Goal: Task Accomplishment & Management: Manage account settings

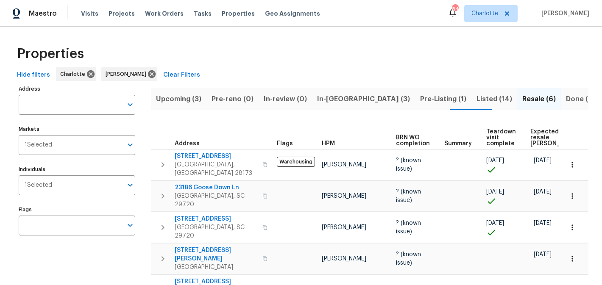
click at [173, 93] on span "Upcoming (3)" at bounding box center [178, 99] width 45 height 12
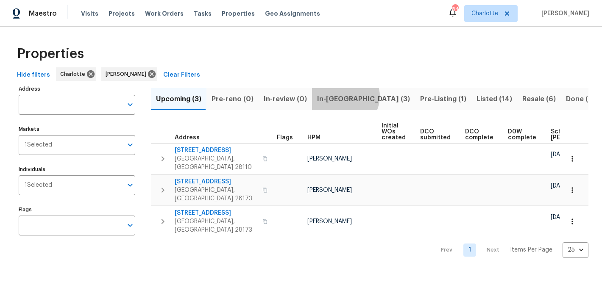
click at [339, 96] on span "In-[GEOGRAPHIC_DATA] (3)" at bounding box center [363, 99] width 93 height 12
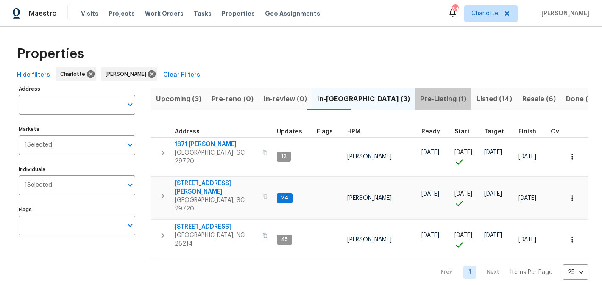
click at [420, 95] on span "Pre-Listing (1)" at bounding box center [443, 99] width 46 height 12
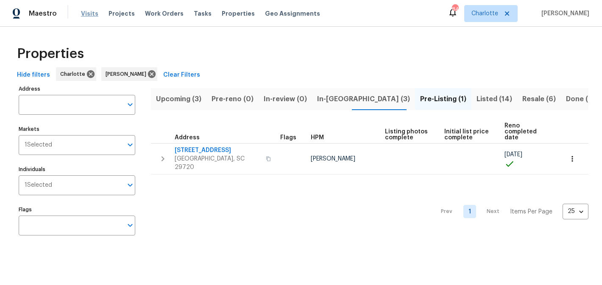
click at [89, 14] on span "Visits" at bounding box center [89, 13] width 17 height 8
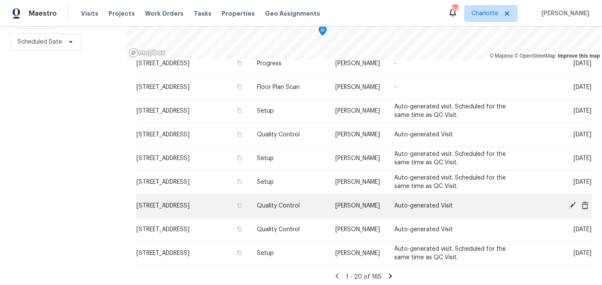
scroll to position [122, 0]
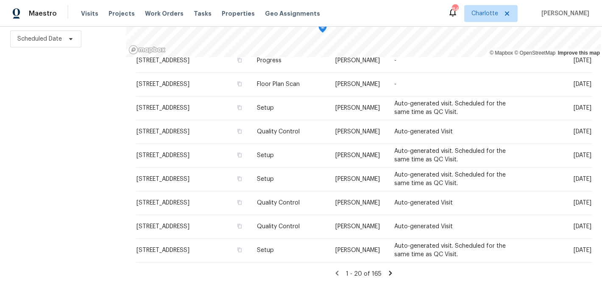
click at [387, 273] on icon at bounding box center [391, 274] width 8 height 8
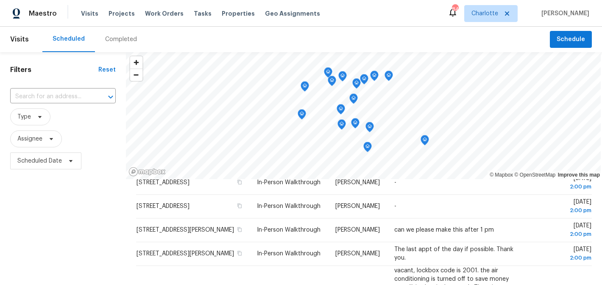
scroll to position [0, 0]
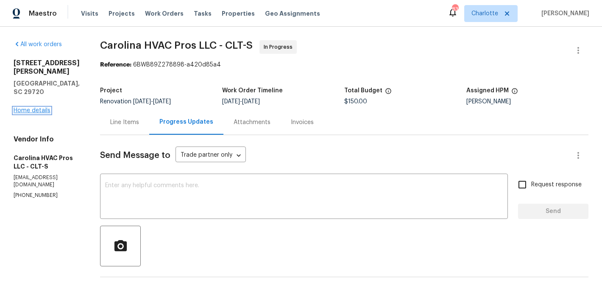
click at [28, 108] on link "Home details" at bounding box center [32, 111] width 37 height 6
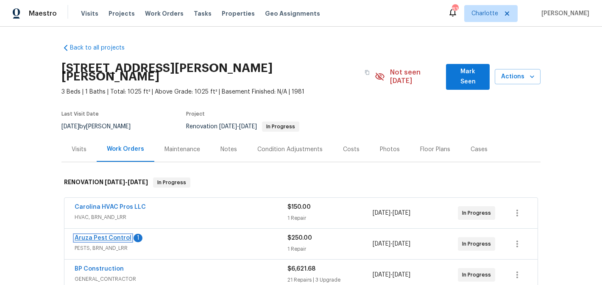
click at [109, 235] on link "Aruza Pest Control" at bounding box center [103, 238] width 57 height 6
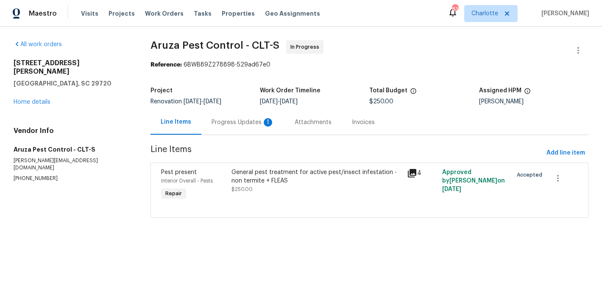
click at [240, 124] on div "Progress Updates 1" at bounding box center [243, 122] width 63 height 8
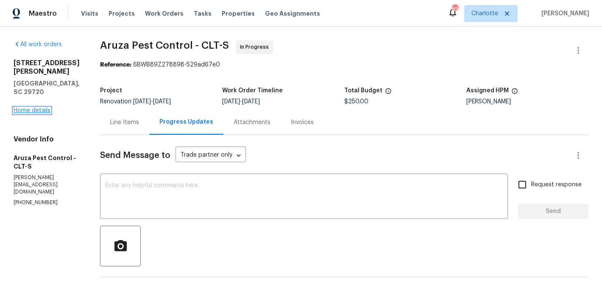
click at [18, 108] on link "Home details" at bounding box center [32, 111] width 37 height 6
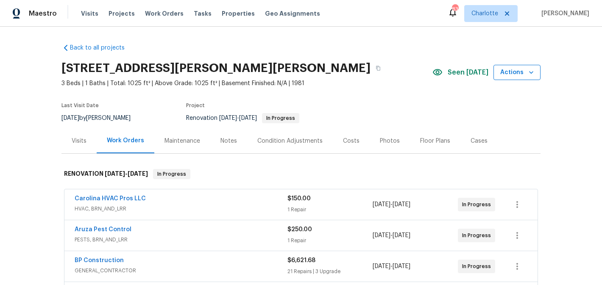
click at [509, 74] on span "Actions" at bounding box center [518, 72] width 34 height 11
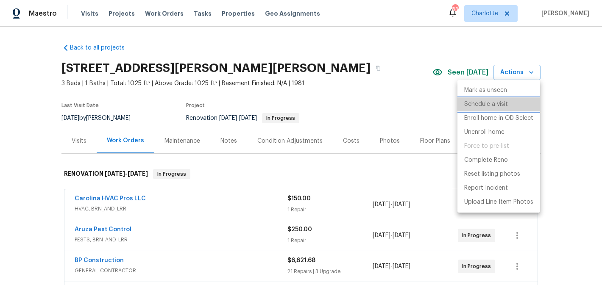
click at [486, 103] on p "Schedule a visit" at bounding box center [486, 104] width 44 height 9
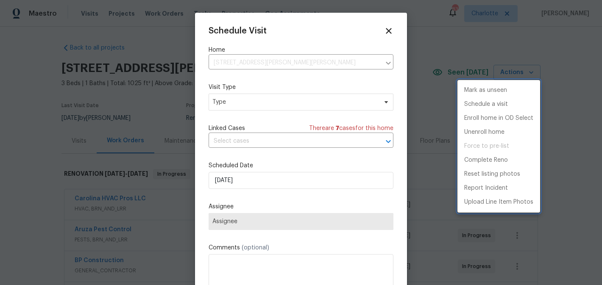
click at [289, 105] on div at bounding box center [301, 142] width 602 height 285
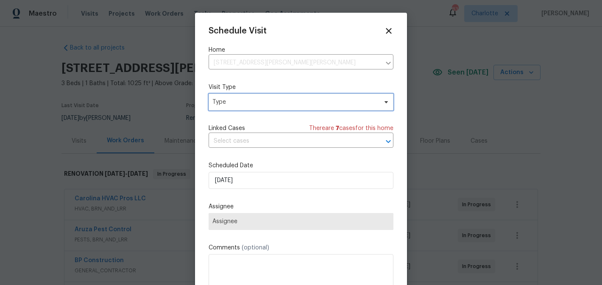
click at [289, 105] on span "Type" at bounding box center [295, 102] width 165 height 8
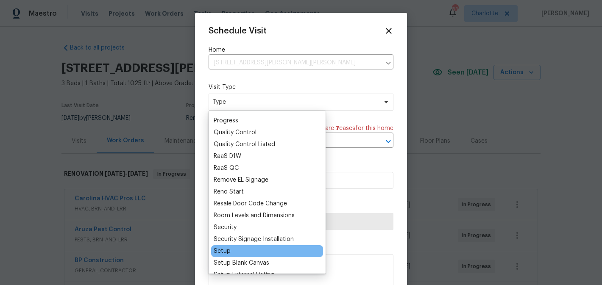
scroll to position [542, 0]
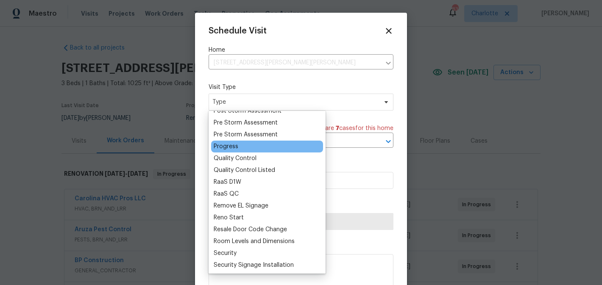
click at [229, 145] on div "Progress" at bounding box center [226, 147] width 25 height 8
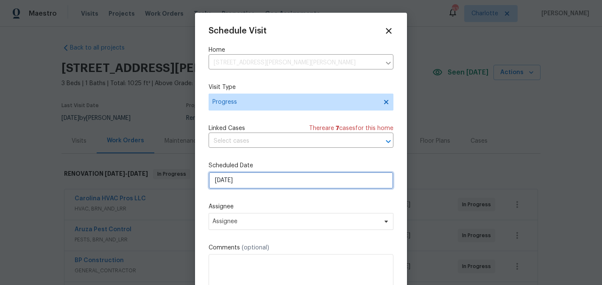
click at [267, 187] on input "8/21/2025" at bounding box center [301, 180] width 185 height 17
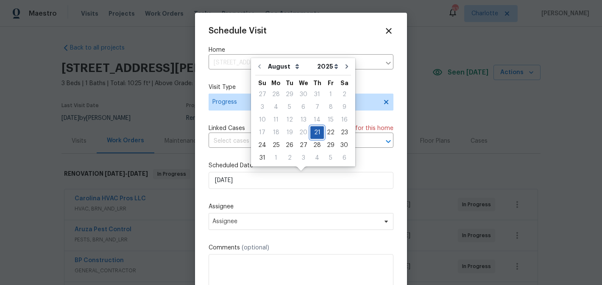
click at [311, 133] on div "21" at bounding box center [318, 133] width 14 height 12
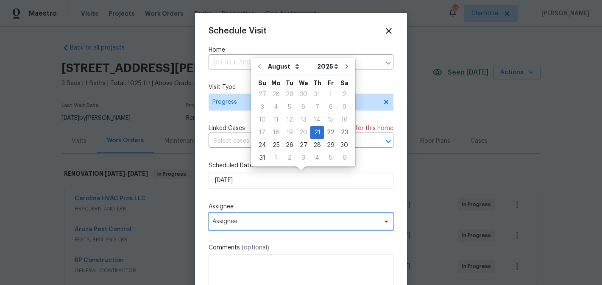
click at [287, 224] on span "Assignee" at bounding box center [296, 221] width 166 height 7
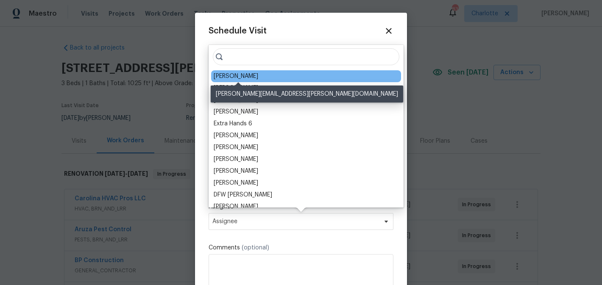
click at [253, 74] on div "[PERSON_NAME]" at bounding box center [236, 76] width 45 height 8
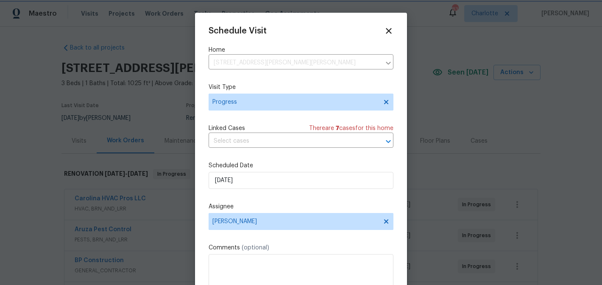
scroll to position [15, 0]
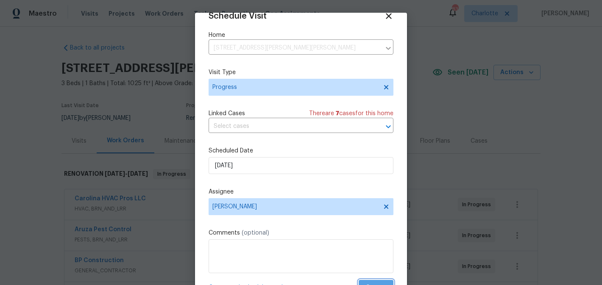
click at [380, 281] on button "Create" at bounding box center [376, 288] width 35 height 16
